Goal: Ask a question: Seek information or help from site administrators or community

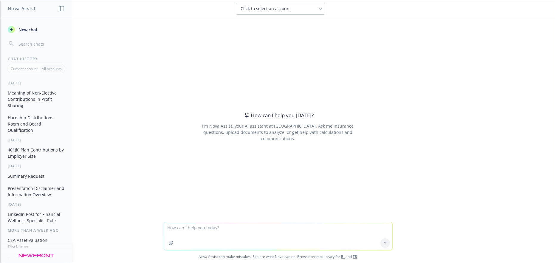
click at [29, 151] on button "401(k) Plan Contributions by Employer Size" at bounding box center [36, 153] width 62 height 16
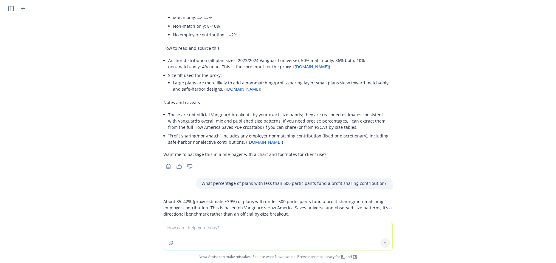
scroll to position [802, 0]
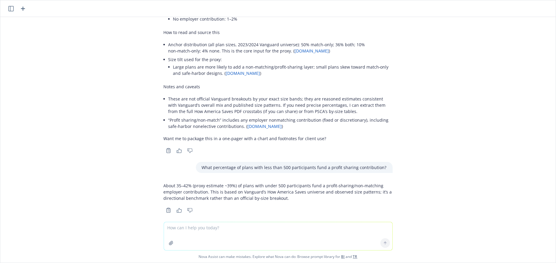
click at [253, 241] on textarea at bounding box center [278, 236] width 228 height 28
click at [21, 6] on icon "button" at bounding box center [22, 8] width 7 height 7
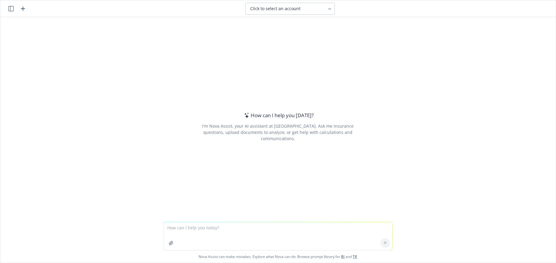
drag, startPoint x: 167, startPoint y: 227, endPoint x: 164, endPoint y: 223, distance: 4.9
click at [166, 227] on textarea at bounding box center [278, 236] width 228 height 28
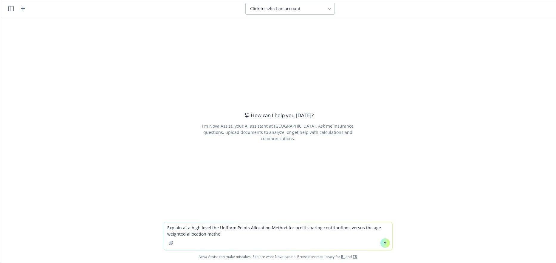
type textarea "Explain at a high level the Uniform Points Allocation Method for profit sharing…"
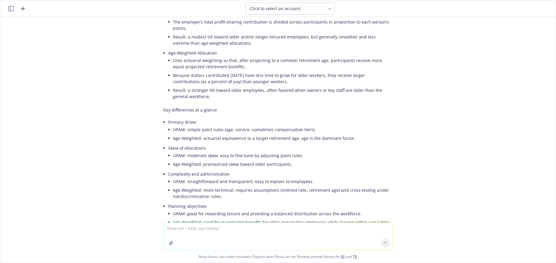
scroll to position [89, 0]
